Goal: Contribute content: Contribute content

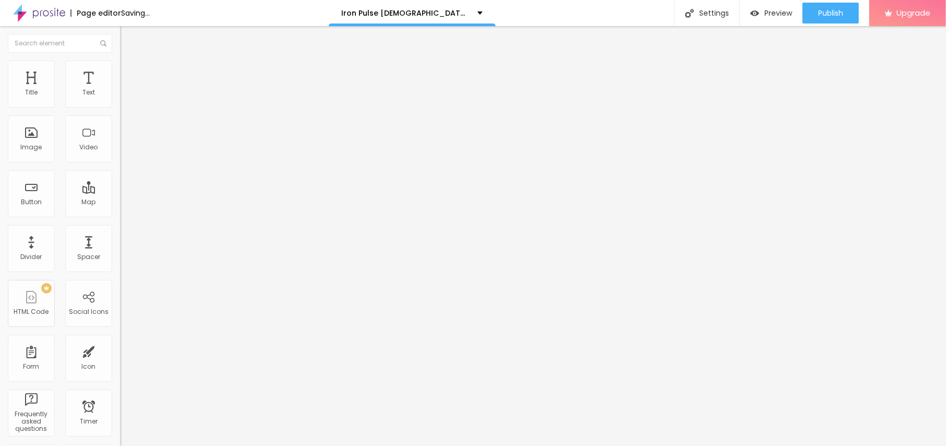
click at [120, 90] on span "Add image" at bounding box center [141, 85] width 43 height 9
click at [129, 72] on span "Style" at bounding box center [136, 67] width 15 height 9
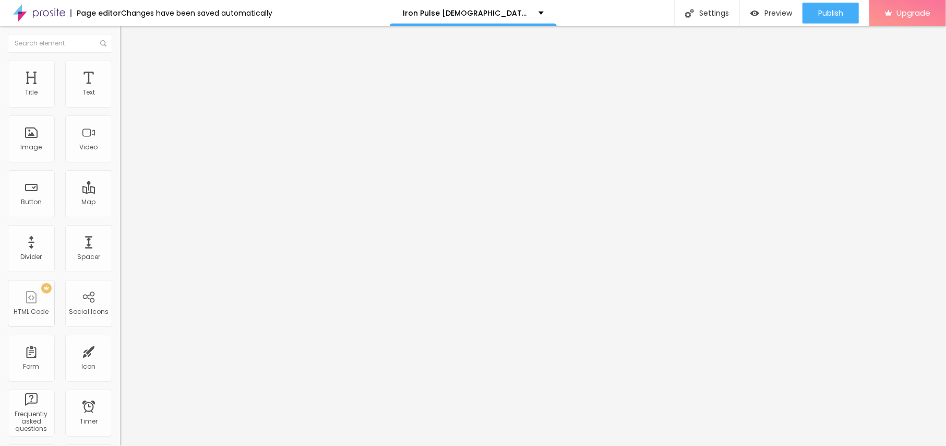
type input "90"
type input "85"
type input "80"
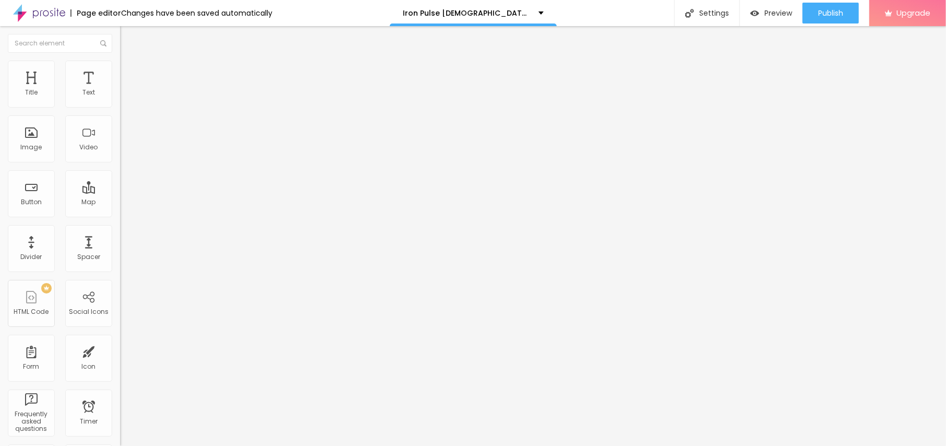
type input "80"
type input "75"
type input "70"
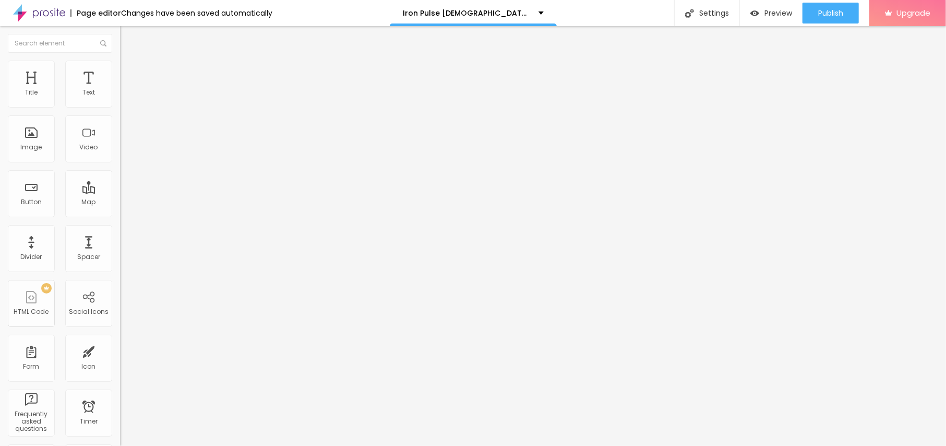
type input "65"
type input "60"
type input "55"
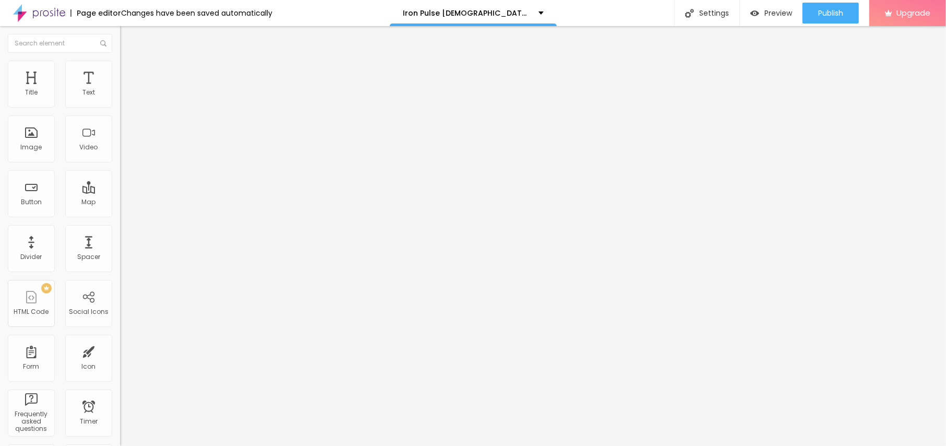
type input "55"
type input "50"
drag, startPoint x: 106, startPoint y: 110, endPoint x: 57, endPoint y: 111, distance: 49.6
type input "50"
click at [120, 107] on input "range" at bounding box center [153, 103] width 67 height 8
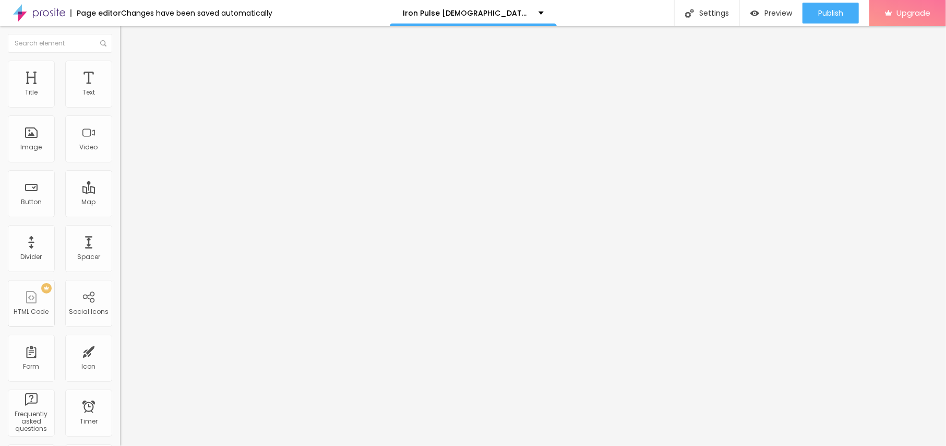
click at [120, 59] on img at bounding box center [124, 54] width 9 height 9
click at [120, 105] on input "text" at bounding box center [182, 100] width 125 height 10
paste input "Iron Pulse For ED"
type input "Iron Pulse For ED"
drag, startPoint x: 54, startPoint y: 282, endPoint x: 0, endPoint y: 281, distance: 54.3
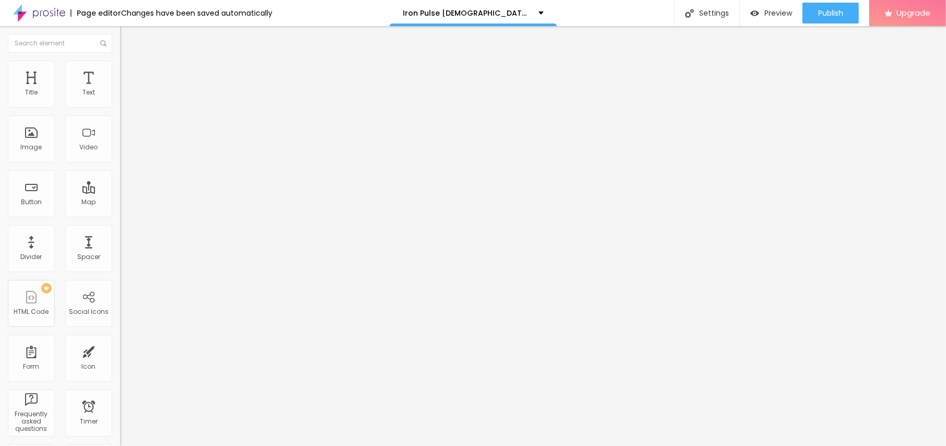
click at [120, 238] on div "Change image Image description (Alt) Iron Pulse For ED Align Aspect Ratio Origi…" at bounding box center [180, 159] width 120 height 157
paste input "[URL][DOMAIN_NAME]"
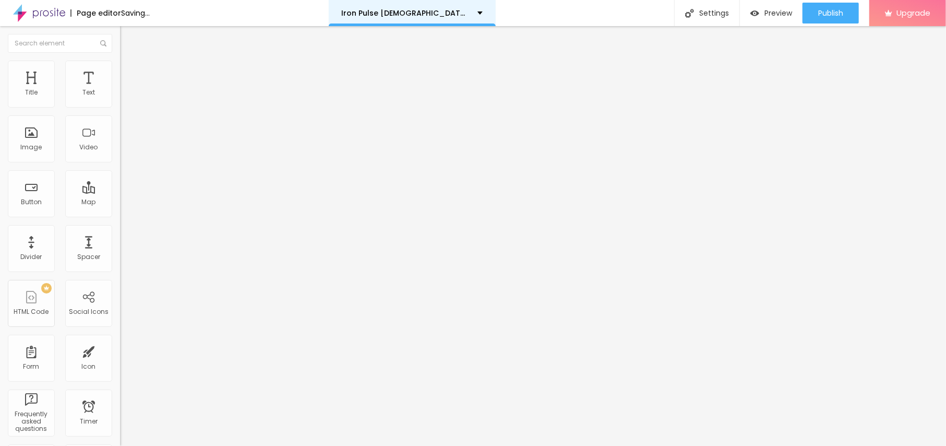
type input "[URL][DOMAIN_NAME]"
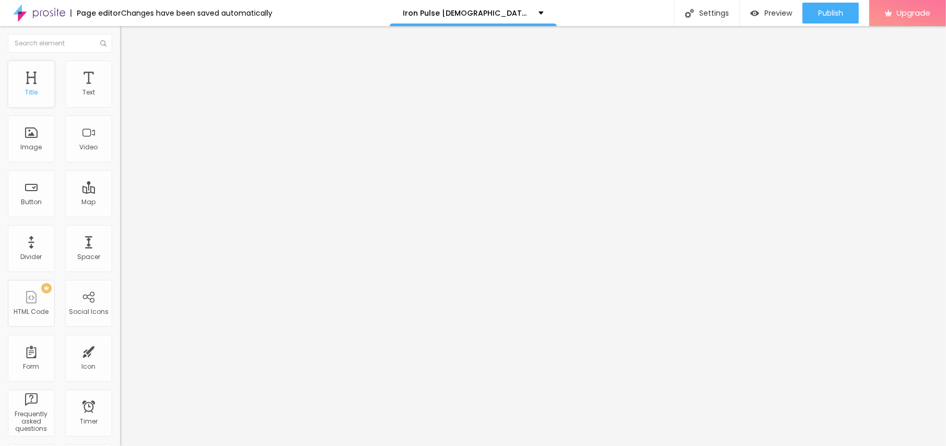
click at [34, 86] on div "Title" at bounding box center [31, 84] width 47 height 47
drag, startPoint x: 47, startPoint y: 114, endPoint x: 0, endPoint y: 115, distance: 47.0
click at [120, 115] on div "Text Click me Align Size Default Small Default Big Link URL https:// Open in ne…" at bounding box center [180, 157] width 120 height 152
paste input "👇😍SHOP NOW😍👇"
type input "👇😍SHOP NOW😍👇"
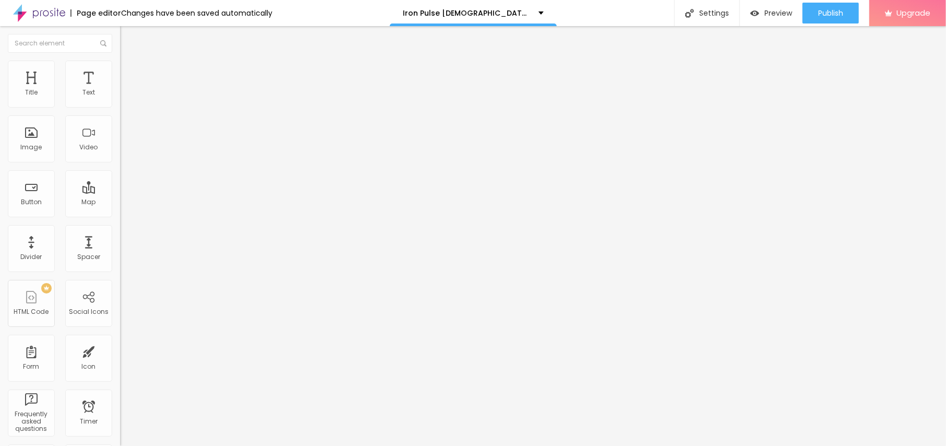
drag, startPoint x: 0, startPoint y: 218, endPoint x: 0, endPoint y: 210, distance: 7.8
click at [120, 210] on div "Text 👇😍SHOP NOW😍👇 Align Size Default Small Default Big Link URL https:// Open i…" at bounding box center [180, 157] width 120 height 152
paste input "[URL][DOMAIN_NAME]"
type input "[URL][DOMAIN_NAME]"
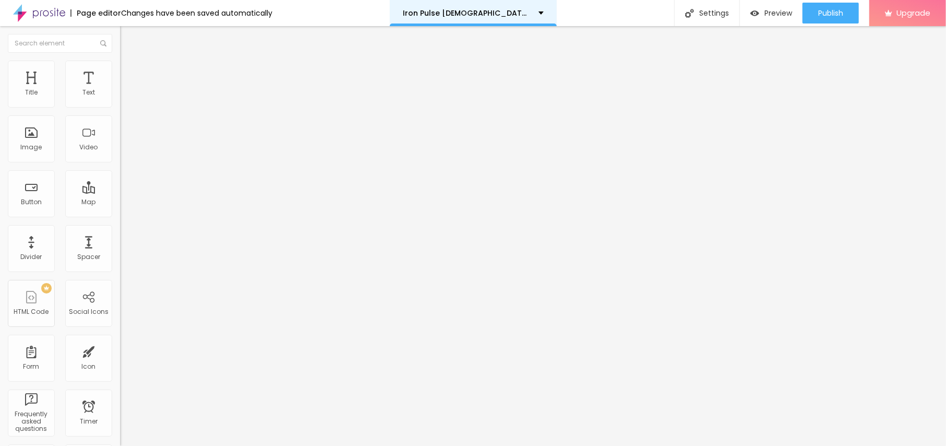
scroll to position [0, 0]
click at [120, 154] on button "button" at bounding box center [127, 148] width 15 height 11
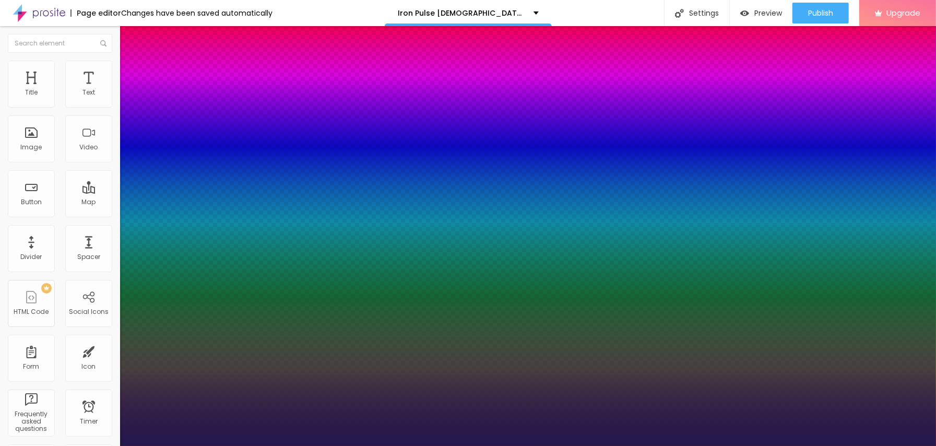
type input "15"
type input "1"
type input "16"
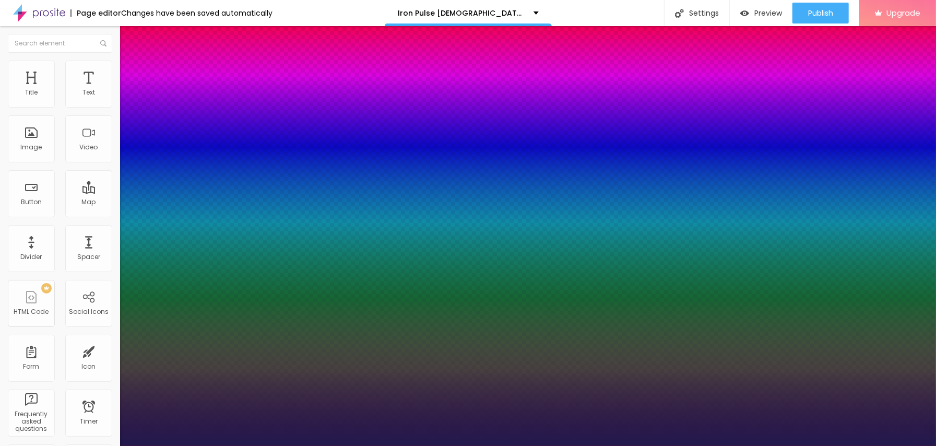
type input "1"
type input "17"
type input "1"
type input "19"
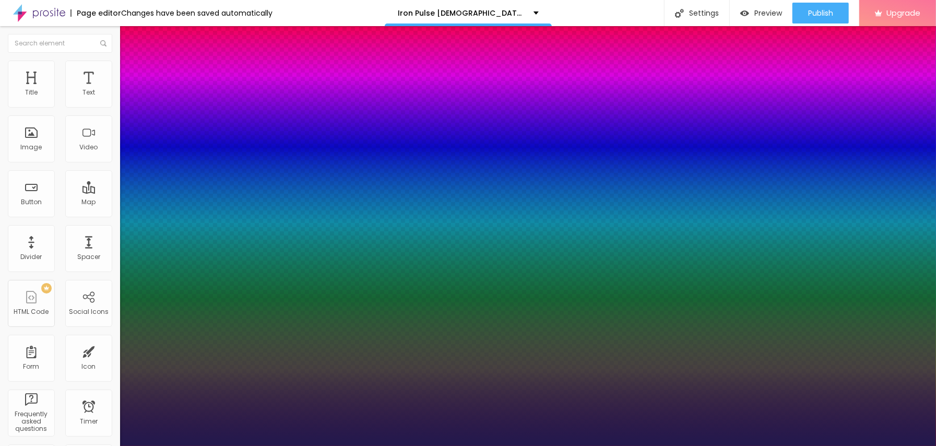
type input "19"
type input "1"
type input "21"
type input "1"
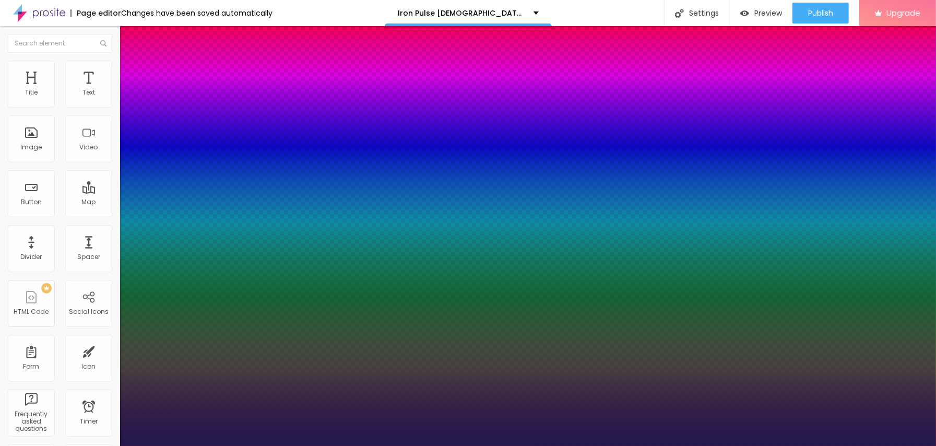
type input "22"
type input "1"
type input "23"
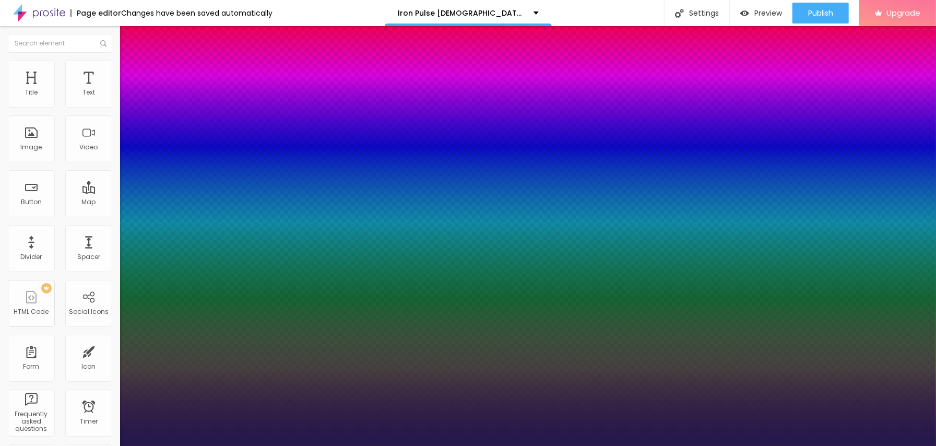
type input "1"
type input "24"
type input "1"
drag, startPoint x: 138, startPoint y: 291, endPoint x: 148, endPoint y: 293, distance: 10.0
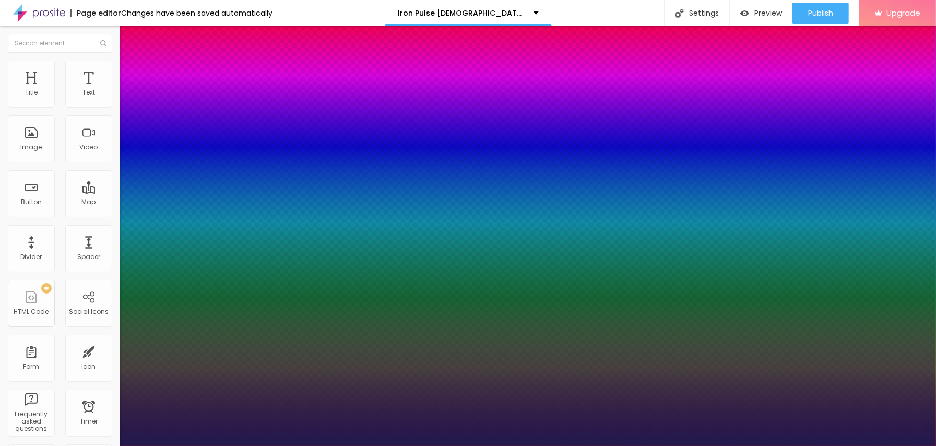
type input "24"
type input "1"
type input "26"
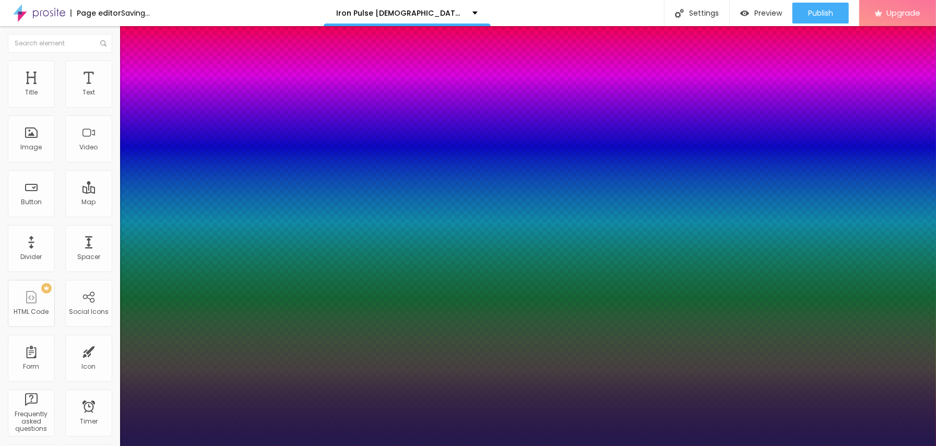
type input "26"
type input "1"
type input "27"
type input "1"
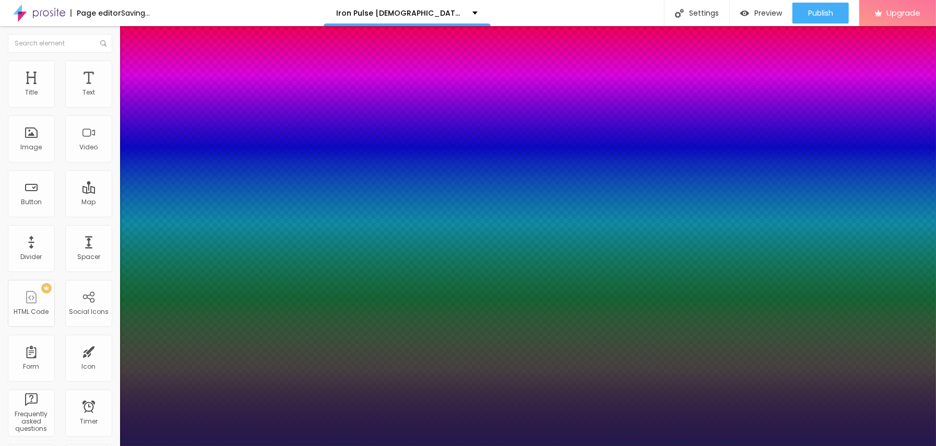
type input "32"
type input "1"
drag, startPoint x: 149, startPoint y: 293, endPoint x: 154, endPoint y: 293, distance: 5.7
type input "32"
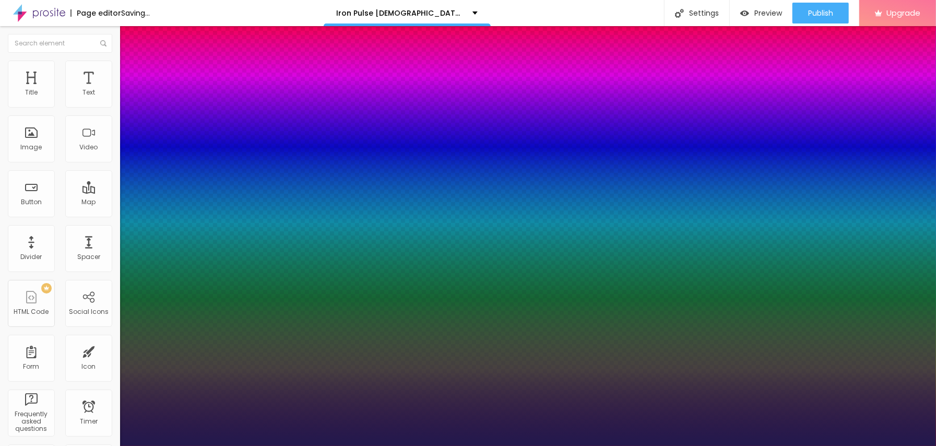
type input "1"
click at [481, 445] on div at bounding box center [468, 446] width 936 height 0
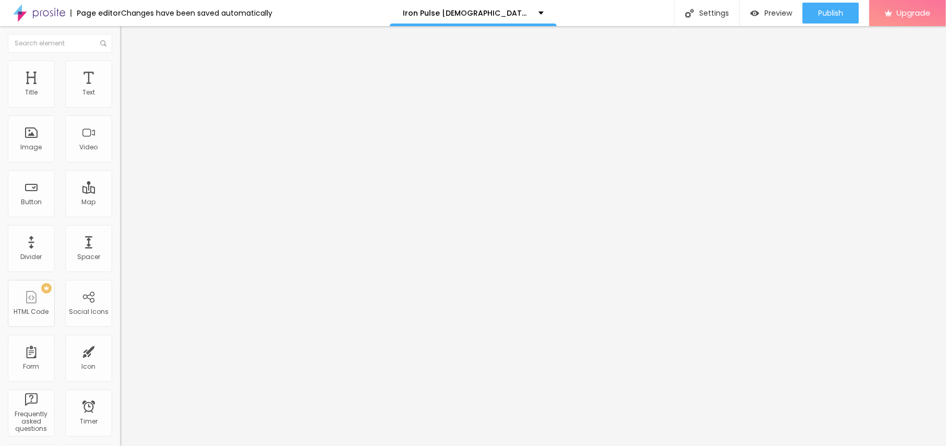
click at [124, 97] on icon "button" at bounding box center [127, 94] width 6 height 6
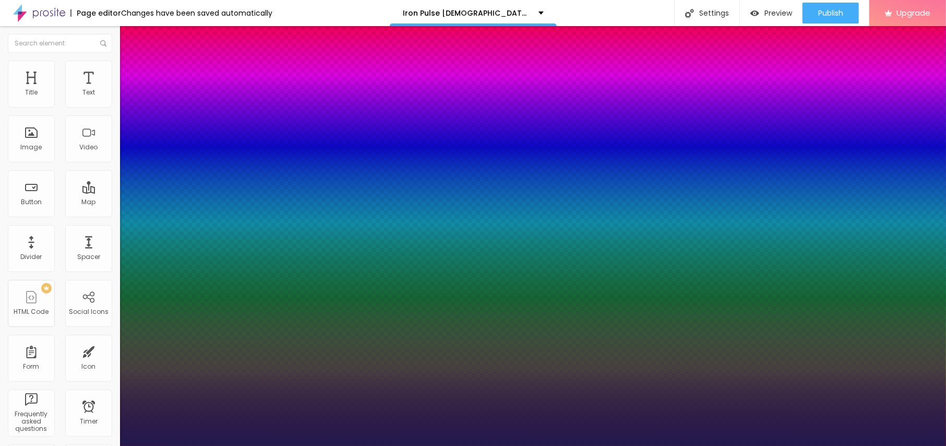
type input "1"
type input "14"
type input "1"
type input "15"
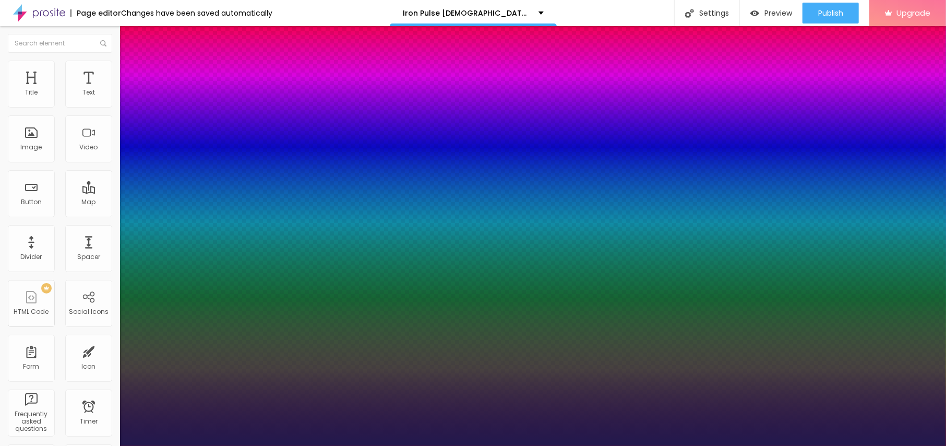
type input "15"
type input "1"
type input "16"
type input "1"
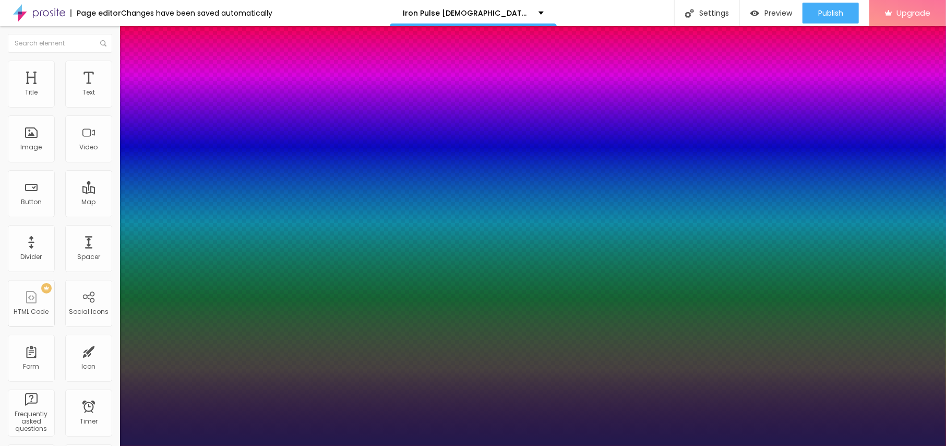
type input "18"
type input "1"
type input "19"
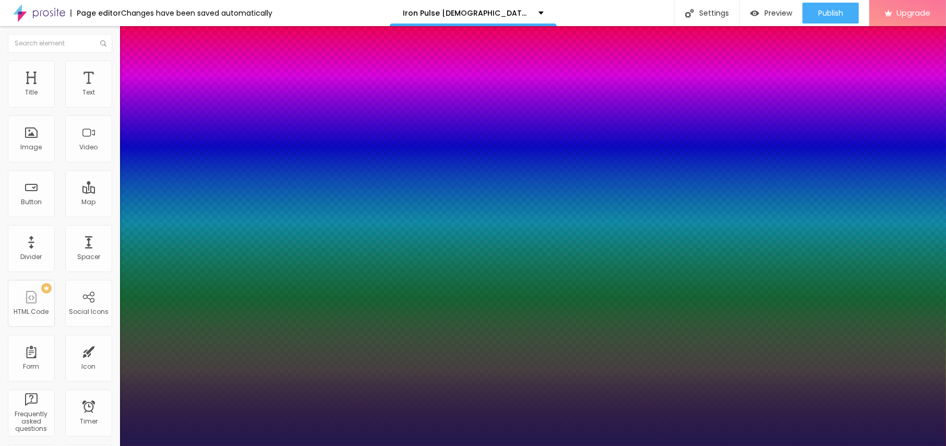
type input "1"
type input "20"
type input "1"
type input "21"
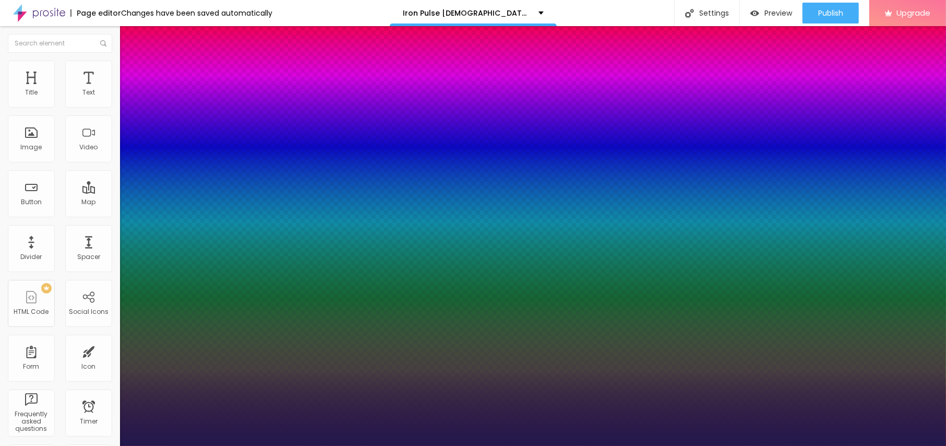
type input "21"
type input "1"
type input "20"
type input "1"
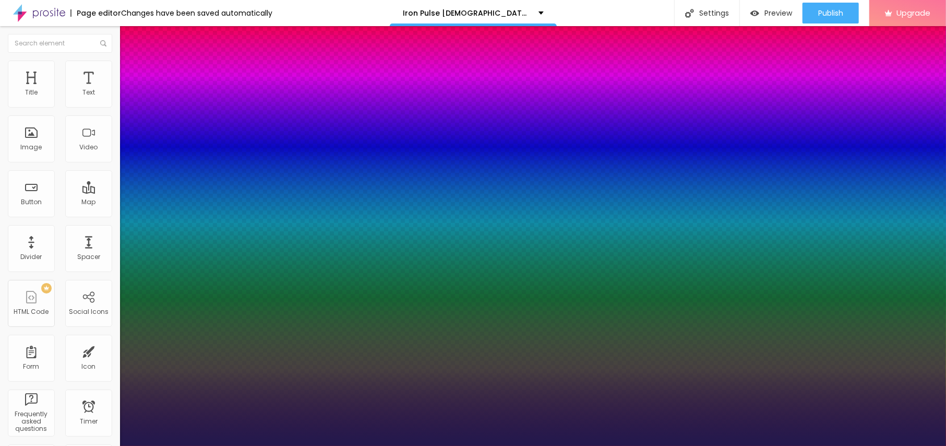
drag, startPoint x: 139, startPoint y: 176, endPoint x: 145, endPoint y: 178, distance: 6.1
type input "20"
click at [347, 445] on div at bounding box center [473, 446] width 946 height 0
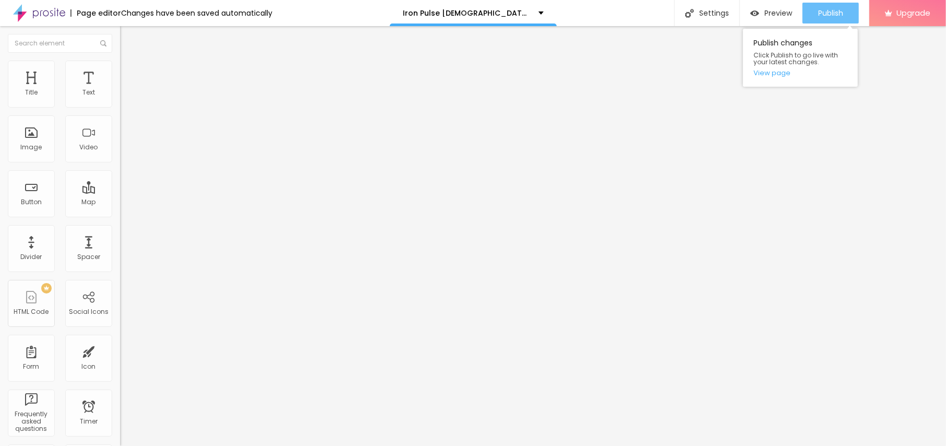
click at [819, 13] on span "Publish" at bounding box center [830, 13] width 25 height 8
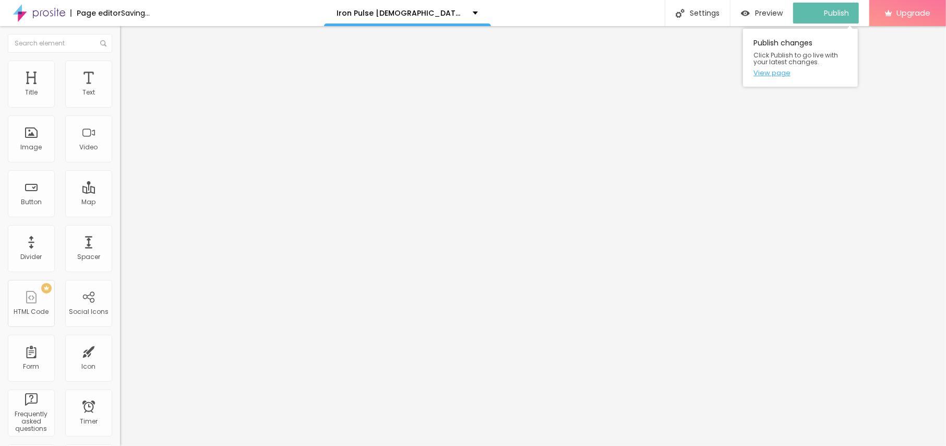
click at [771, 73] on link "View page" at bounding box center [800, 72] width 94 height 7
